Goal: Transaction & Acquisition: Obtain resource

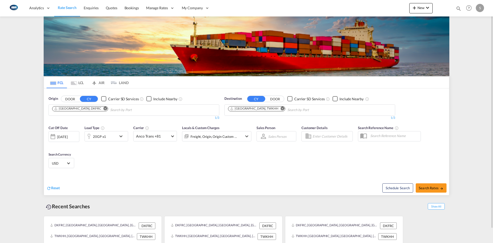
drag, startPoint x: 270, startPoint y: 107, endPoint x: 266, endPoint y: 108, distance: 3.9
click at [269, 107] on md-chips-wrap "[GEOGRAPHIC_DATA], TWKHH" at bounding box center [282, 110] width 111 height 10
click at [281, 108] on md-icon "Remove" at bounding box center [283, 108] width 4 height 4
click at [262, 108] on input "Chips input." at bounding box center [252, 110] width 49 height 8
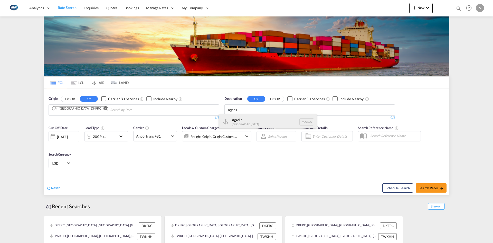
type input "agadir"
click at [262, 117] on div "Agadir [GEOGRAPHIC_DATA] [GEOGRAPHIC_DATA]" at bounding box center [268, 121] width 98 height 15
click at [119, 137] on md-icon "icon-chevron-down" at bounding box center [122, 136] width 9 height 6
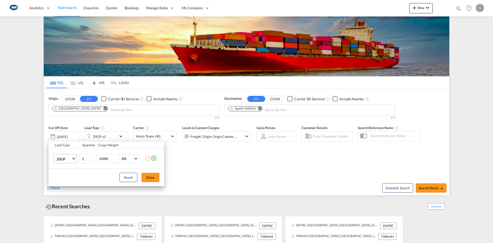
click at [75, 160] on md-select-value "20GP" at bounding box center [66, 158] width 21 height 9
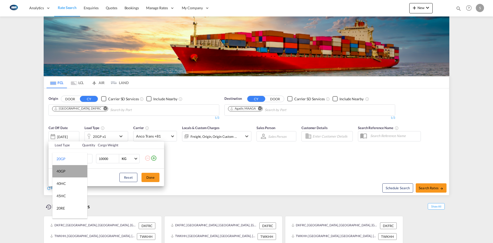
click at [71, 171] on md-option "40GP" at bounding box center [69, 171] width 35 height 12
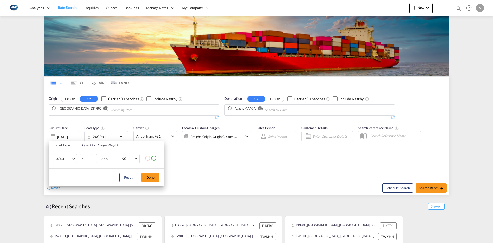
click at [78, 158] on td "40GP" at bounding box center [64, 159] width 31 height 20
click at [75, 158] on span "Choose: \a40GP" at bounding box center [73, 158] width 3 height 3
click at [70, 181] on md-option "45HC" at bounding box center [69, 183] width 35 height 12
click at [75, 159] on md-select-value "45HC" at bounding box center [66, 158] width 21 height 9
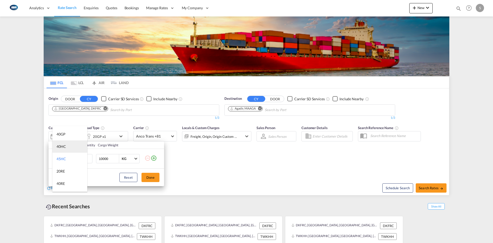
click at [62, 144] on md-option "40HC" at bounding box center [69, 146] width 35 height 12
click at [148, 174] on button "Done" at bounding box center [151, 177] width 18 height 9
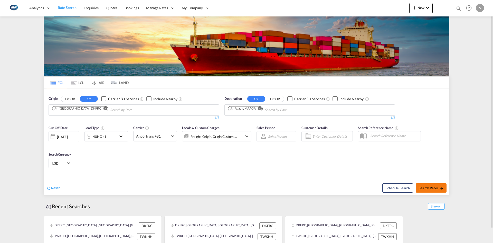
click at [429, 190] on button "Search Rates" at bounding box center [431, 187] width 31 height 9
type input "DKFRC to MAAGA / [DATE]"
